Goal: Task Accomplishment & Management: Manage account settings

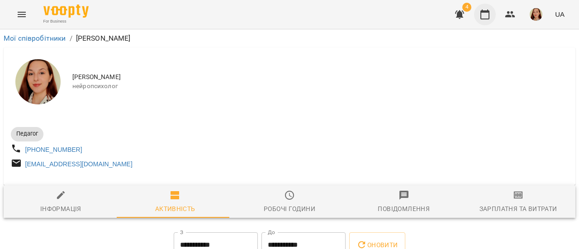
click at [487, 14] on icon "button" at bounding box center [485, 14] width 11 height 11
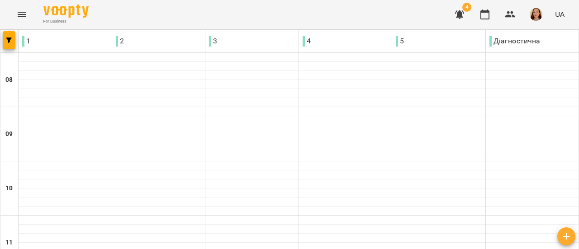
click at [338, 142] on div at bounding box center [345, 138] width 93 height 9
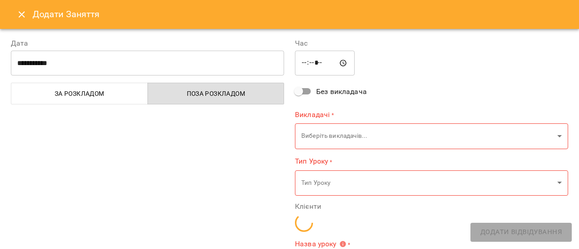
type input "**********"
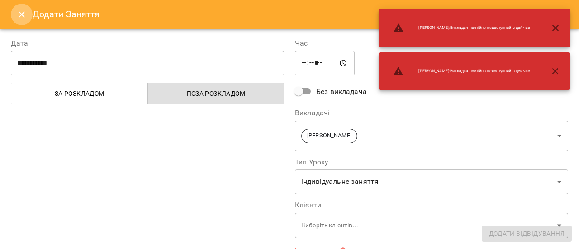
click at [21, 15] on icon "Close" at bounding box center [22, 14] width 6 height 6
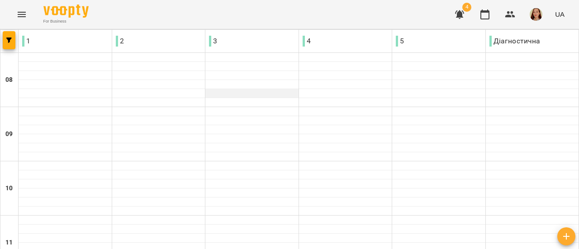
scroll to position [373, 0]
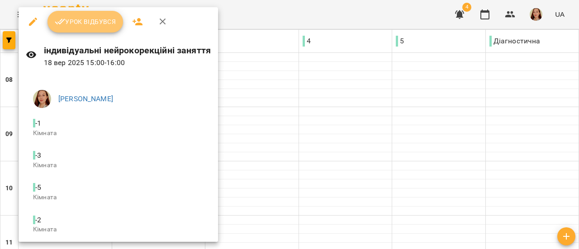
click at [83, 26] on span "Урок відбувся" at bounding box center [86, 21] width 62 height 11
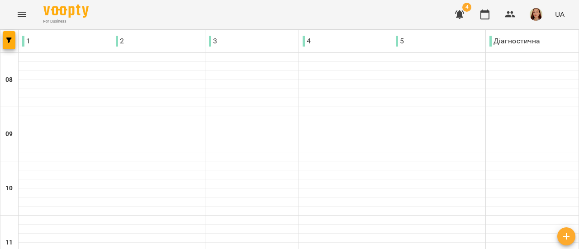
scroll to position [483, 0]
click at [540, 19] on img "button" at bounding box center [536, 14] width 13 height 13
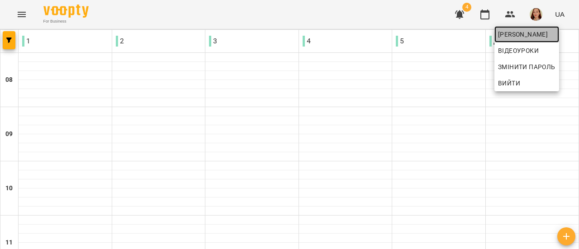
click at [516, 34] on span "[PERSON_NAME]" at bounding box center [526, 34] width 57 height 11
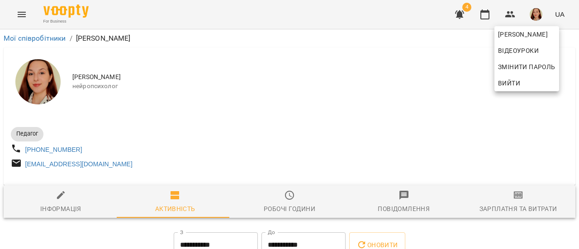
click at [439, 62] on div at bounding box center [289, 124] width 579 height 249
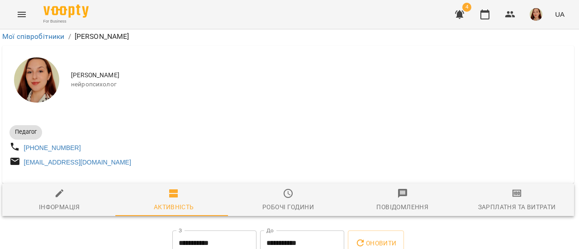
scroll to position [1042, 1]
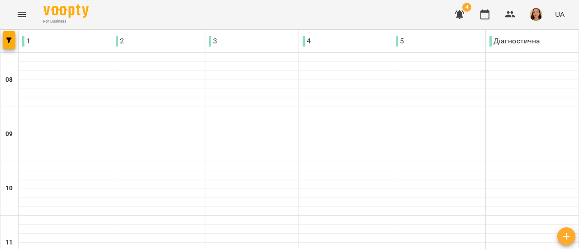
scroll to position [458, 0]
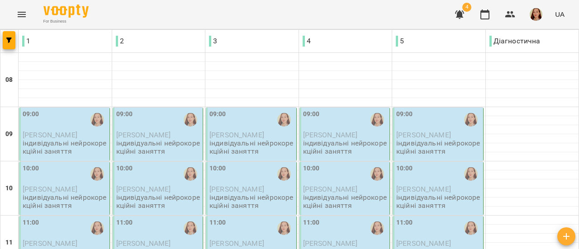
scroll to position [194, 0]
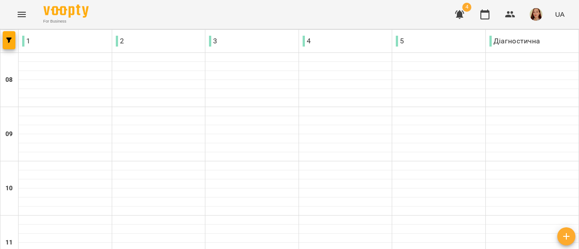
scroll to position [388, 0]
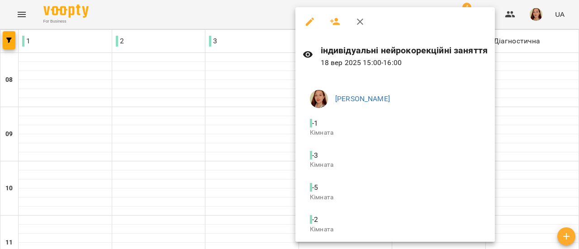
click at [537, 14] on div at bounding box center [289, 124] width 579 height 249
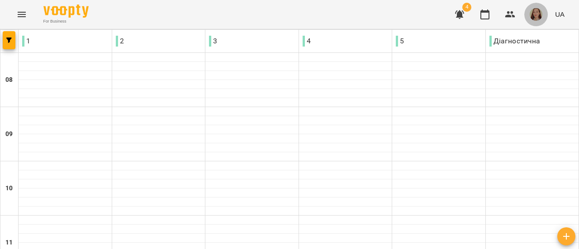
click at [537, 14] on img "button" at bounding box center [536, 14] width 13 height 13
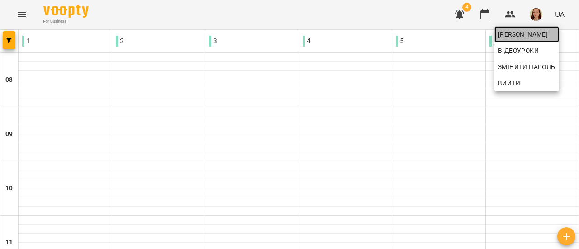
click at [519, 34] on span "[PERSON_NAME]" at bounding box center [526, 34] width 57 height 11
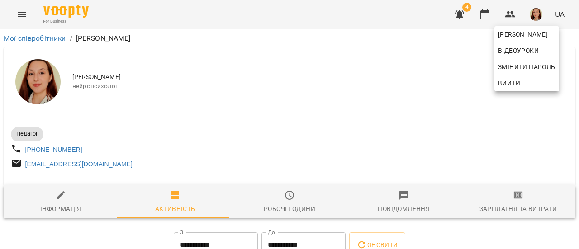
click at [308, 115] on div at bounding box center [289, 124] width 579 height 249
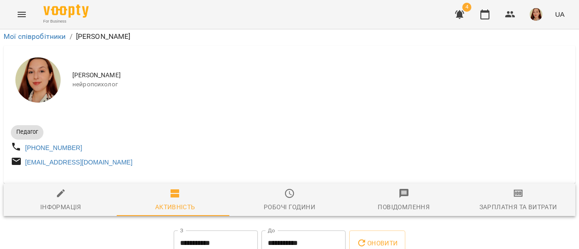
scroll to position [1677, 0]
click at [484, 19] on icon "button" at bounding box center [485, 15] width 9 height 10
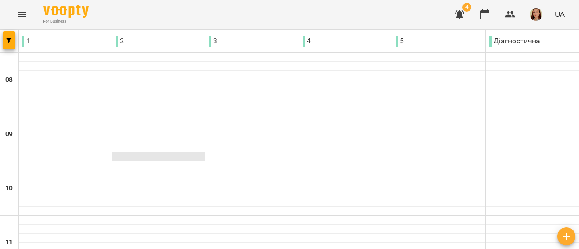
scroll to position [363, 0]
type input "**********"
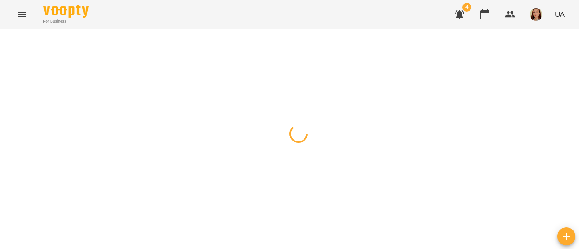
click at [233, 29] on div at bounding box center [289, 29] width 579 height 0
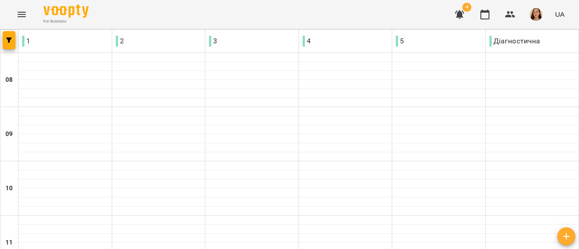
type input "**********"
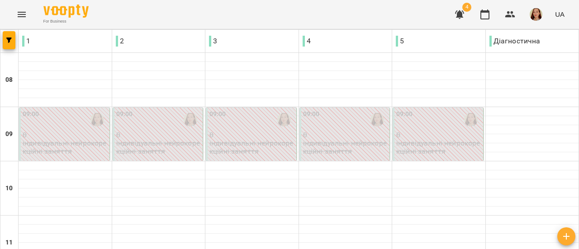
scroll to position [515, 0]
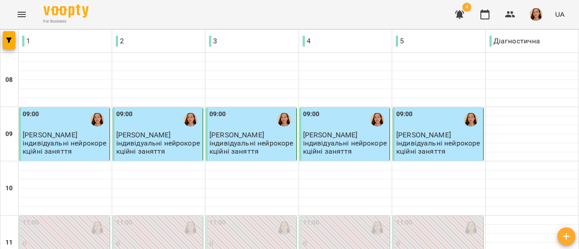
scroll to position [453, 0]
type input "**********"
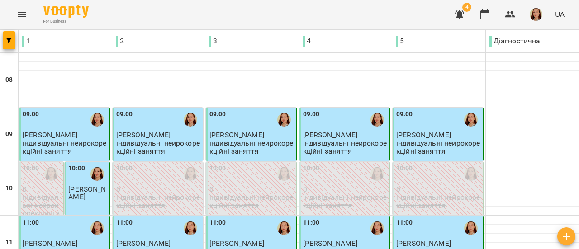
scroll to position [294, 0]
type input "**********"
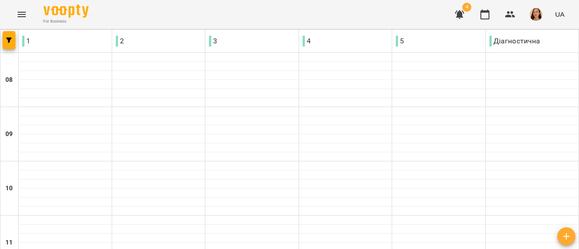
click at [534, 17] on img "button" at bounding box center [536, 14] width 13 height 13
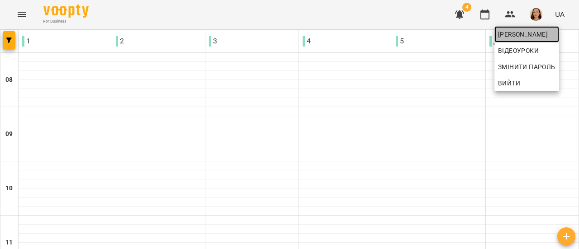
click at [540, 32] on span "[PERSON_NAME]" at bounding box center [526, 34] width 57 height 11
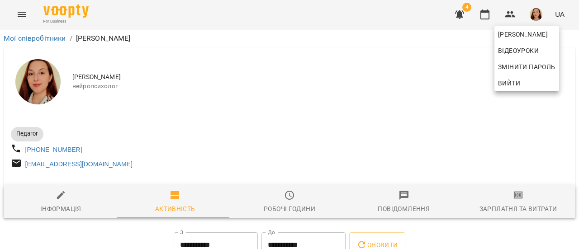
click at [234, 117] on div at bounding box center [289, 124] width 579 height 249
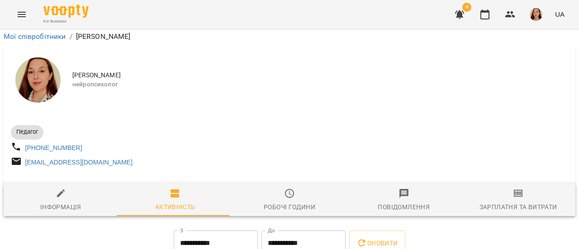
scroll to position [1603, 0]
